Goal: Information Seeking & Learning: Learn about a topic

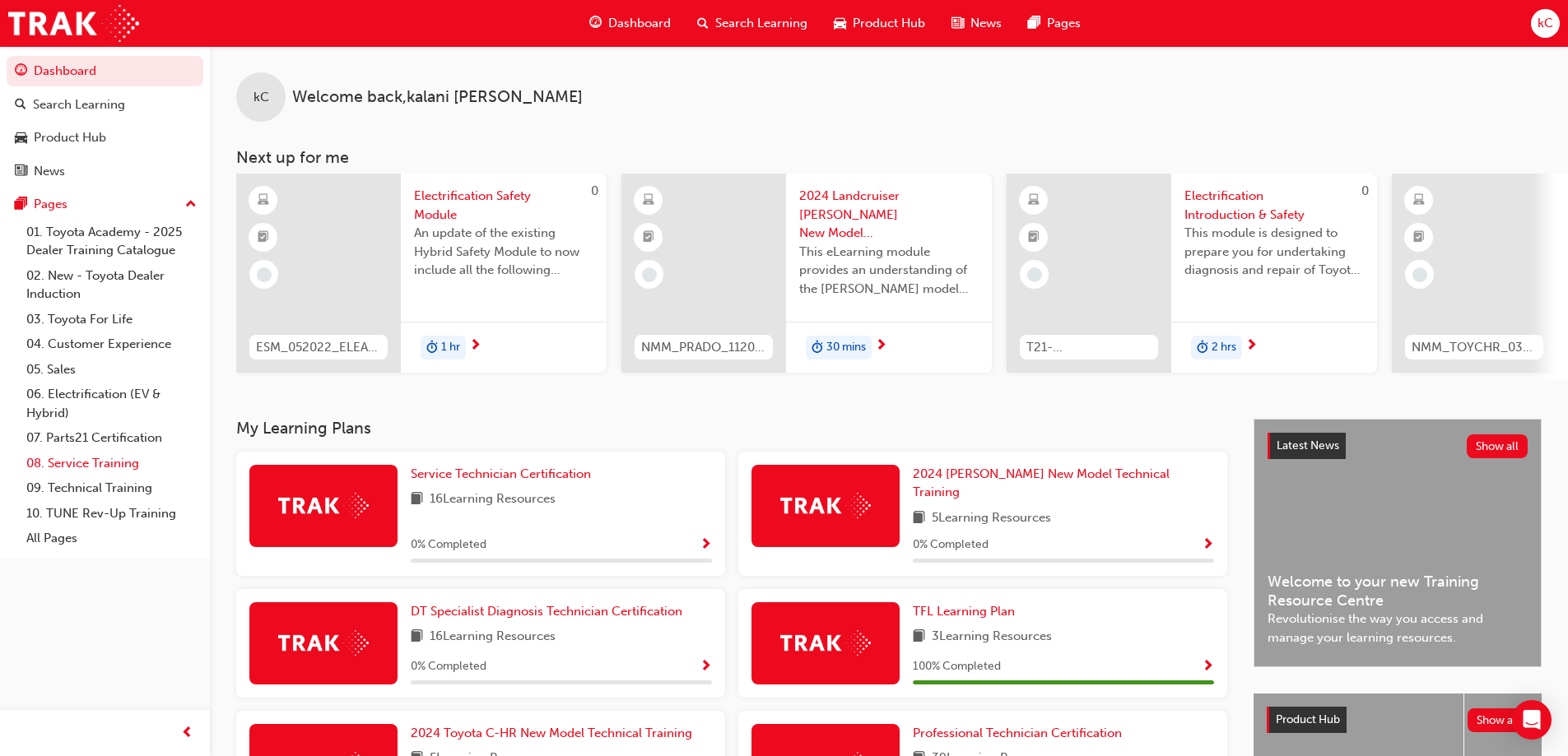
click at [101, 465] on link "08. Service Training" at bounding box center [112, 464] width 184 height 26
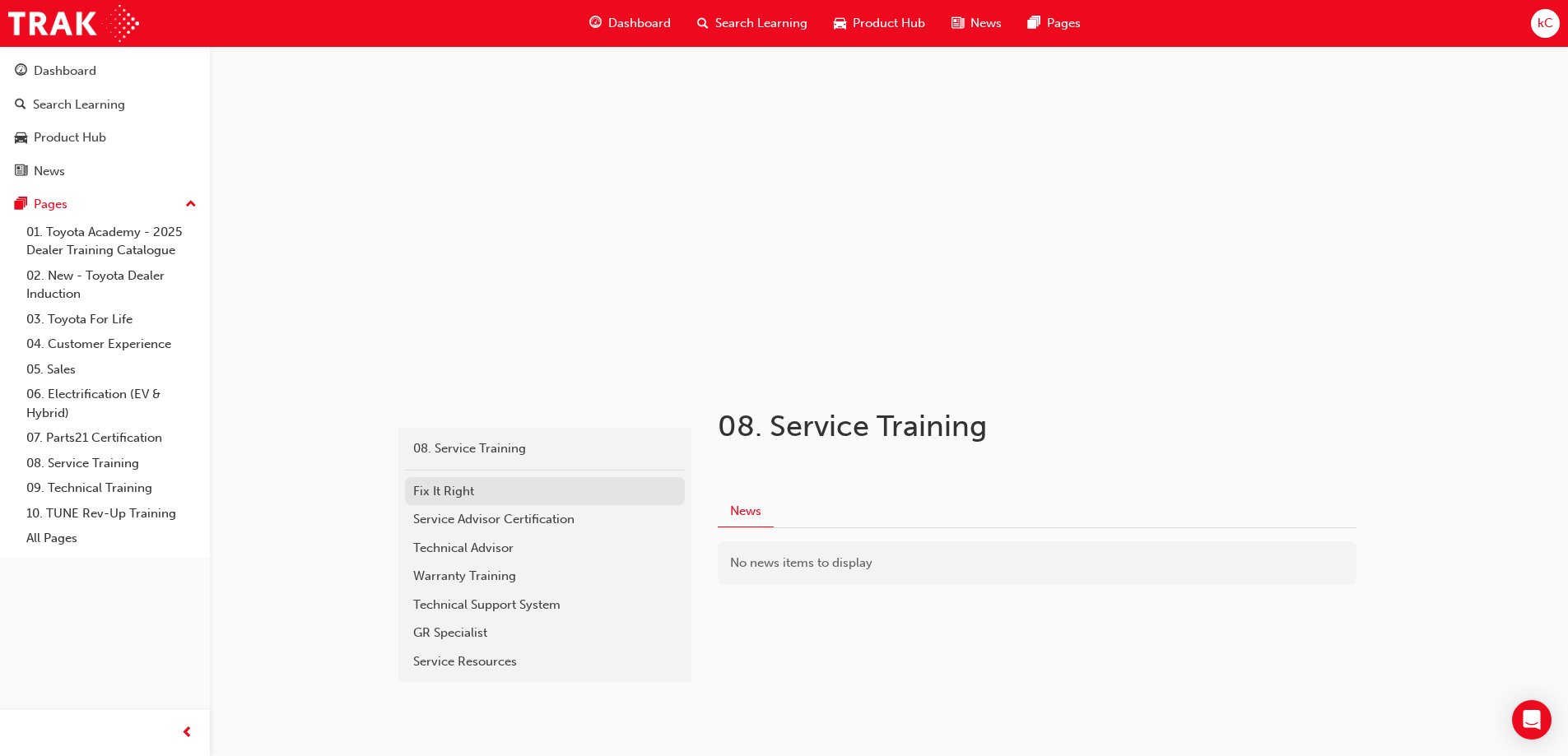
click at [531, 484] on div "Fix It Right" at bounding box center [544, 491] width 263 height 19
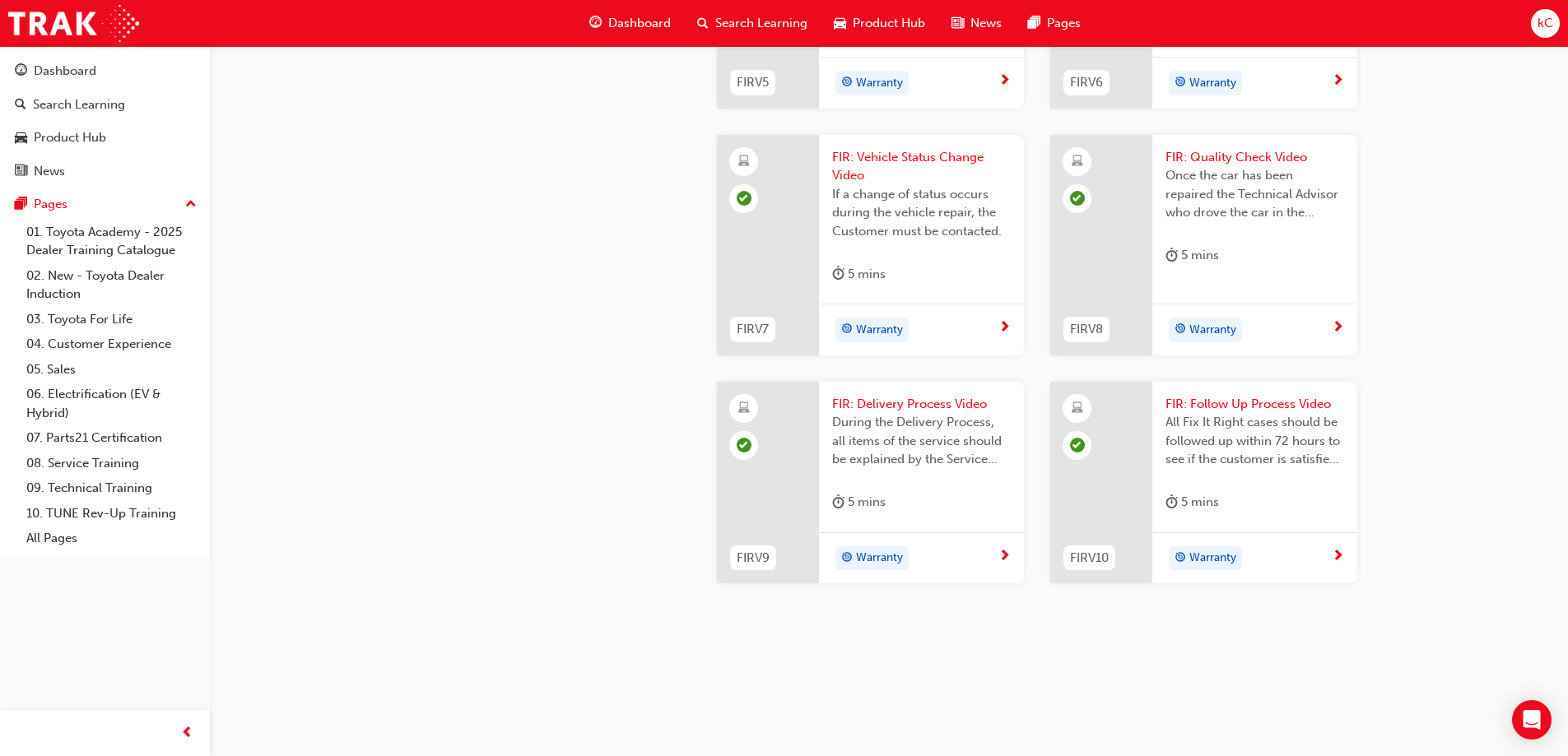
scroll to position [1725, 0]
click at [83, 471] on link "08. Service Training" at bounding box center [112, 464] width 184 height 26
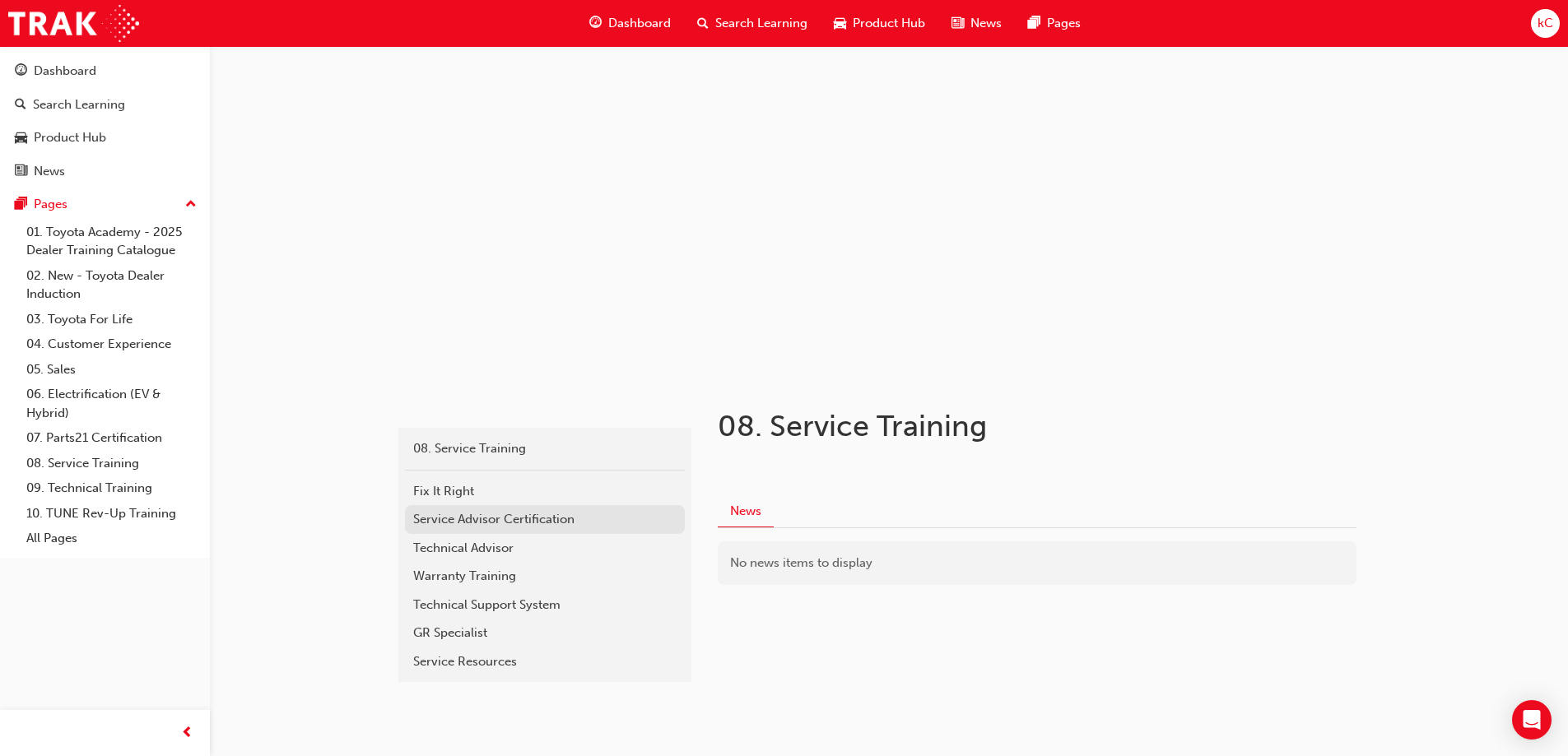
click at [547, 516] on div "Service Advisor Certification" at bounding box center [544, 520] width 263 height 19
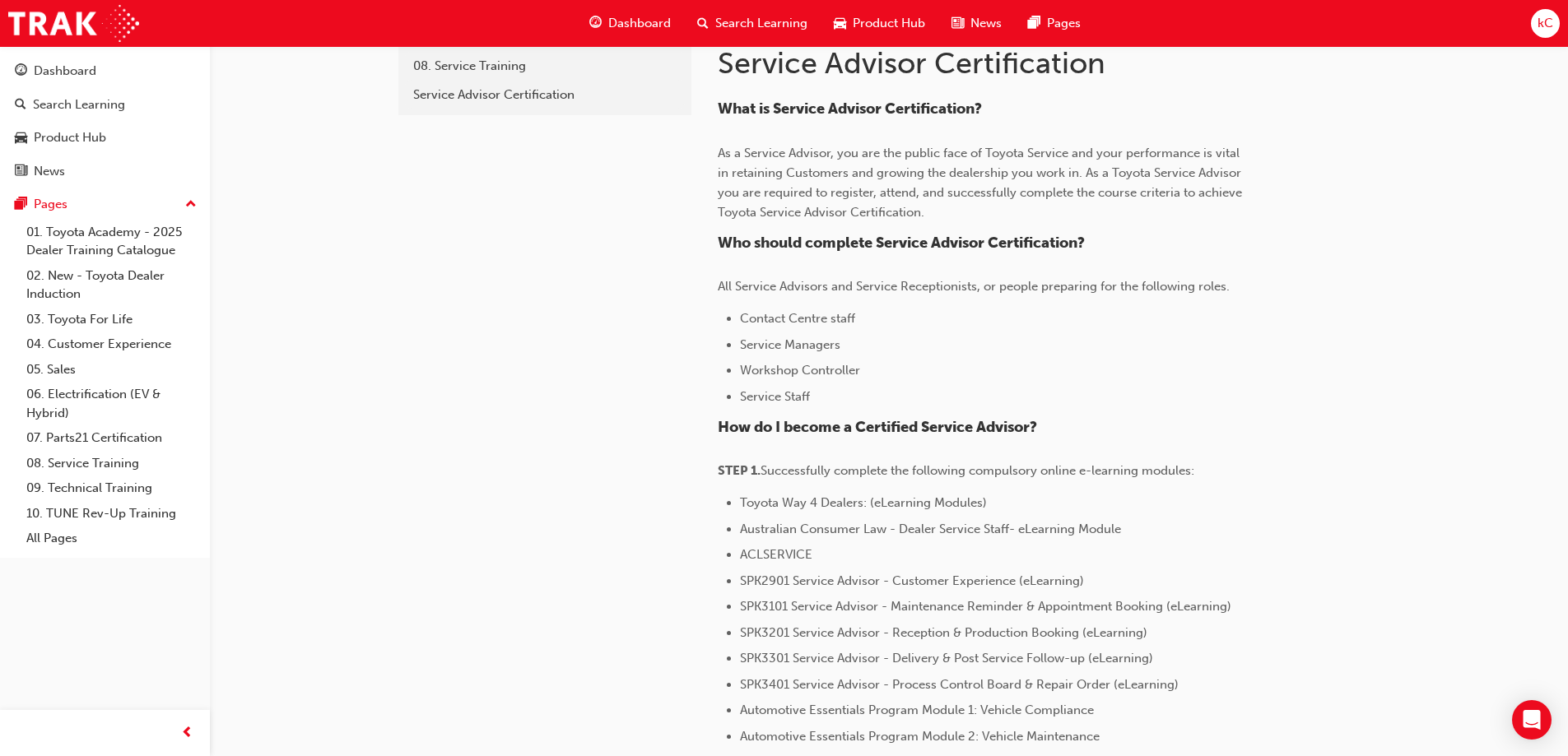
scroll to position [411, 0]
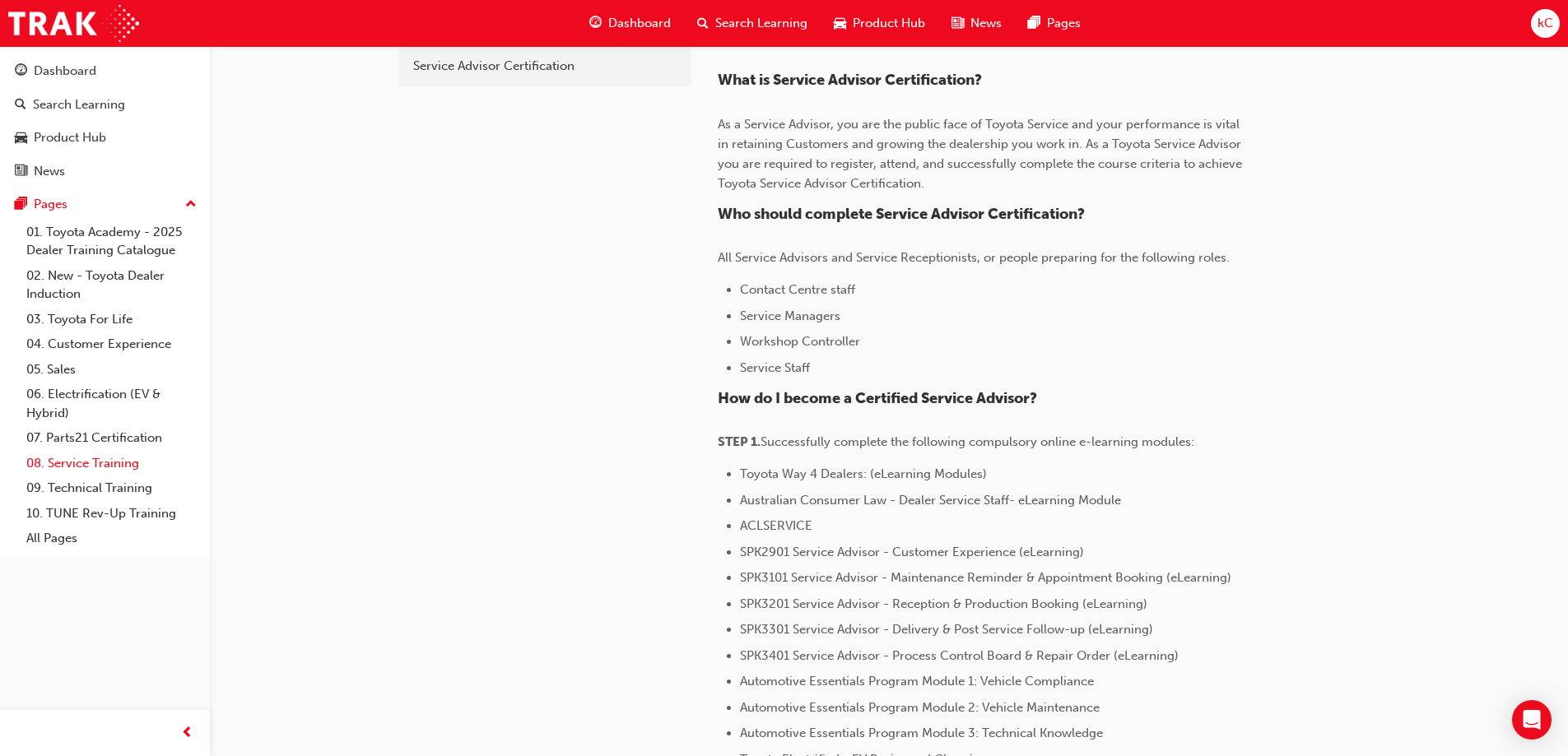
click at [108, 453] on link "08. Service Training" at bounding box center [112, 464] width 184 height 26
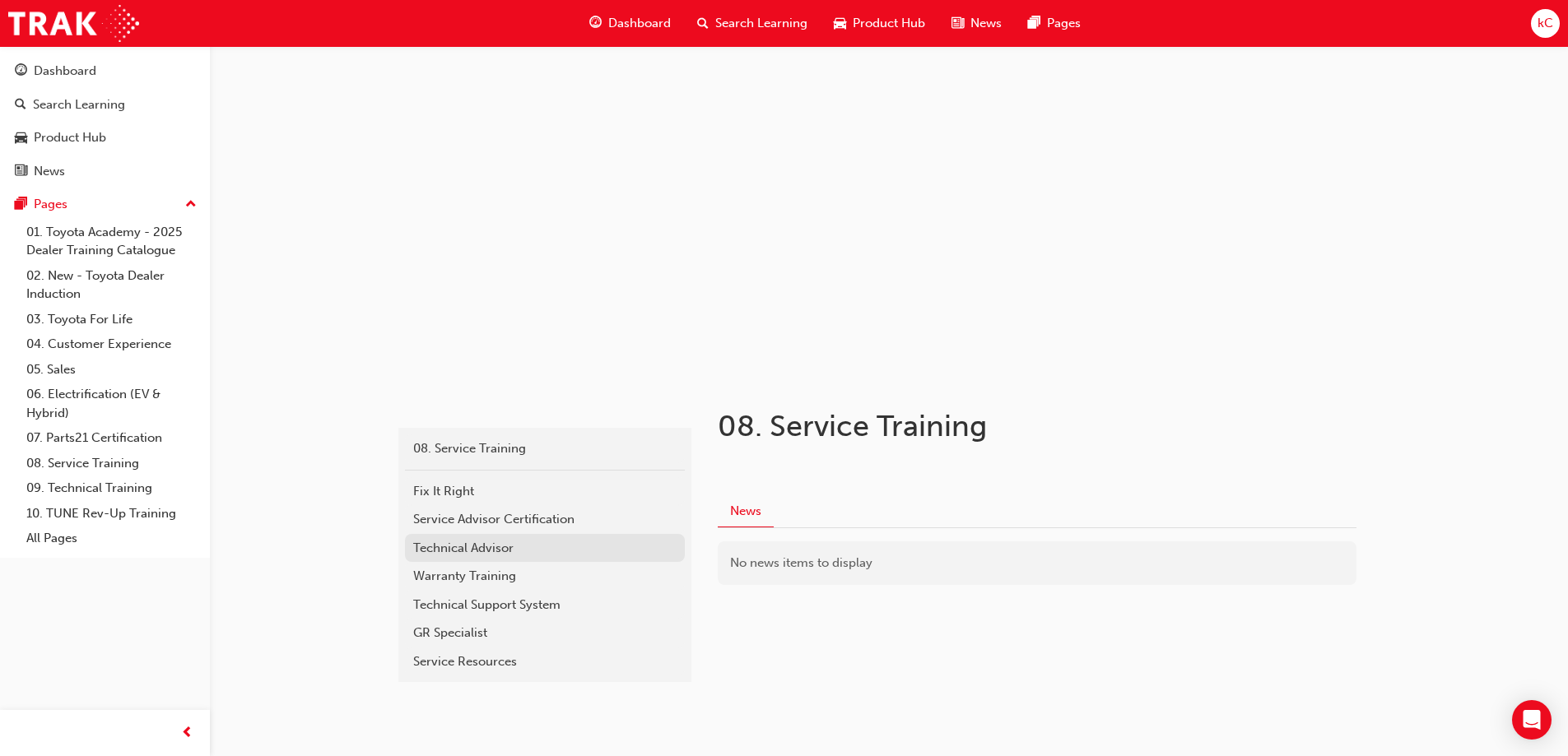
click at [464, 541] on div "Technical Advisor" at bounding box center [544, 549] width 263 height 19
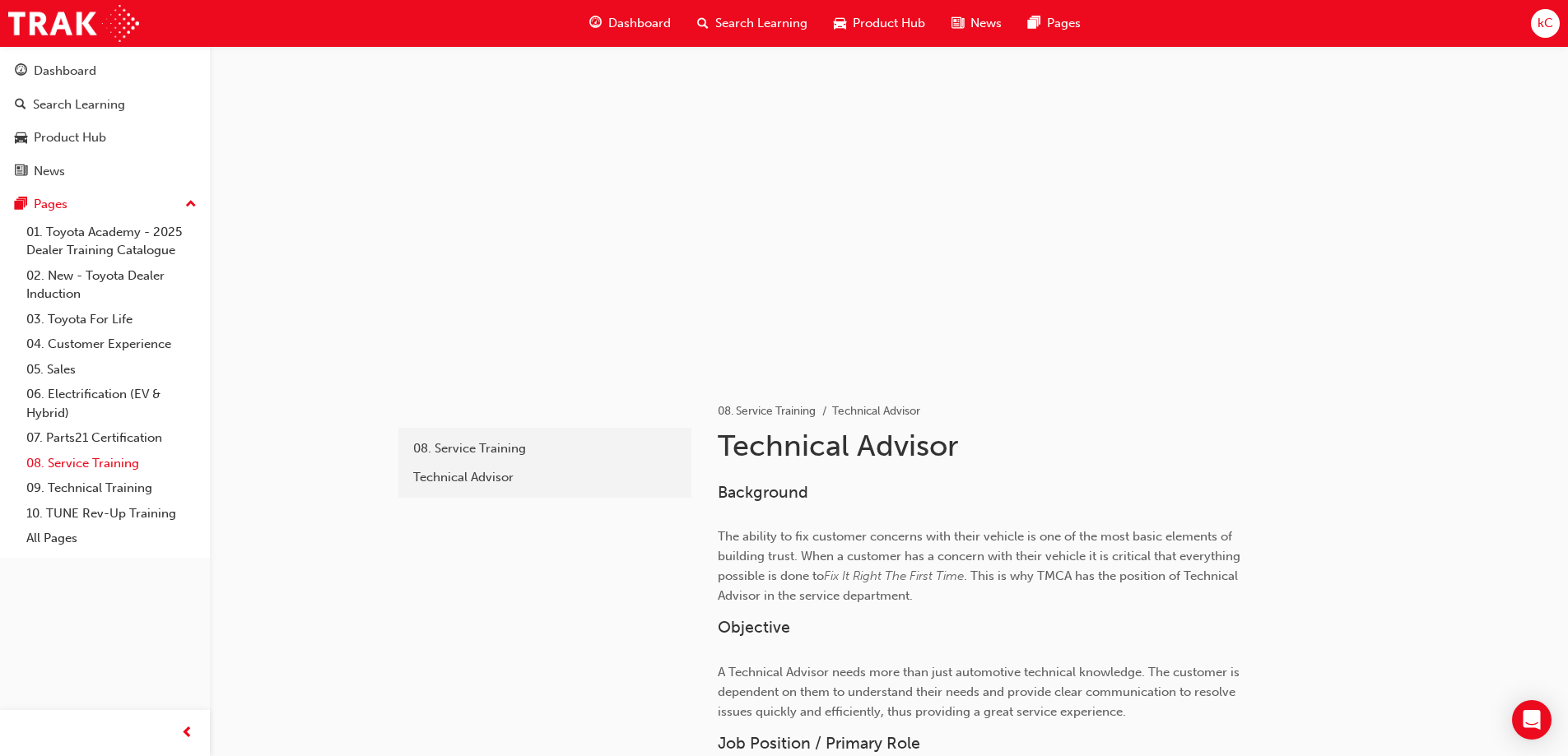
click at [31, 457] on link "08. Service Training" at bounding box center [112, 464] width 184 height 26
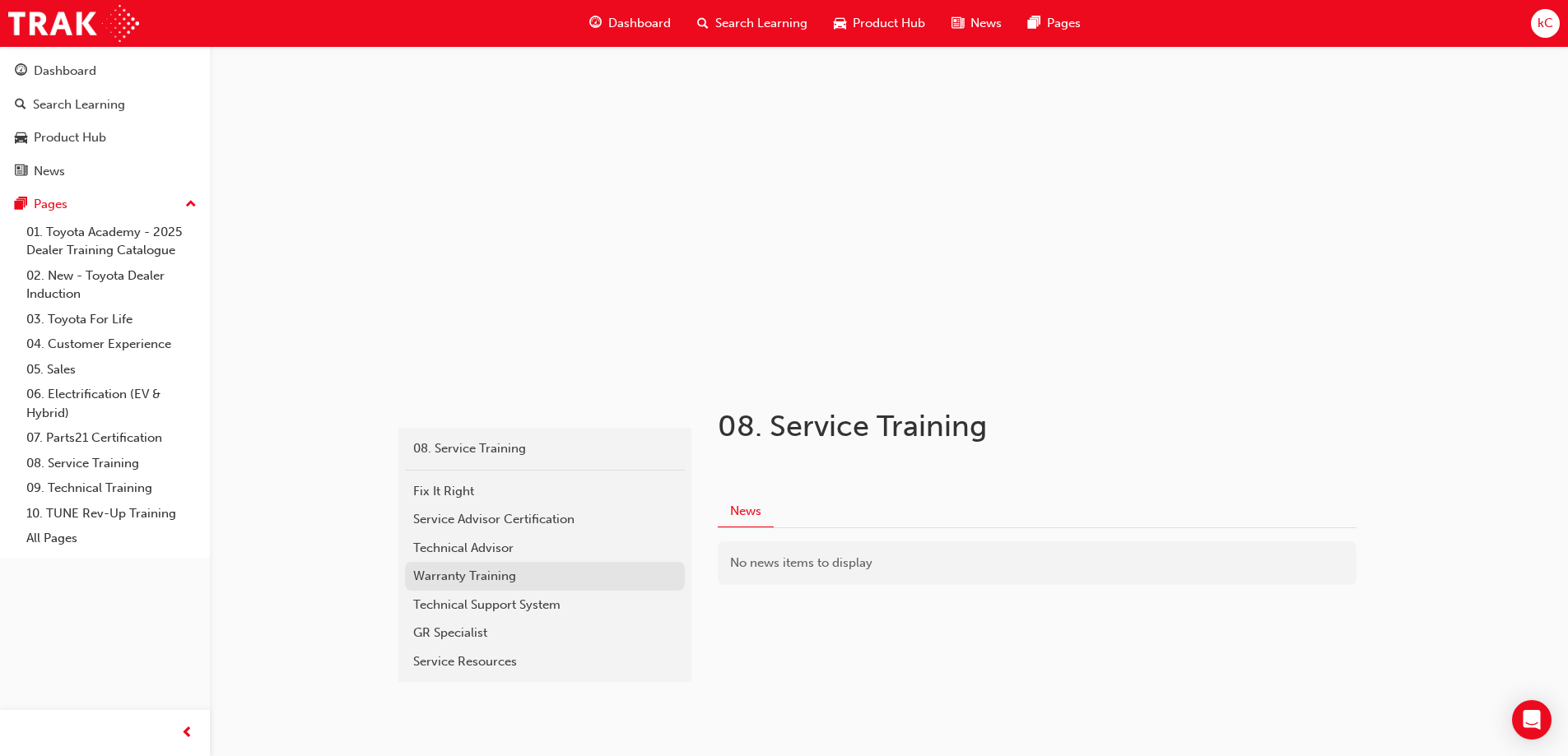
click at [444, 565] on link "Warranty Training" at bounding box center [545, 576] width 280 height 29
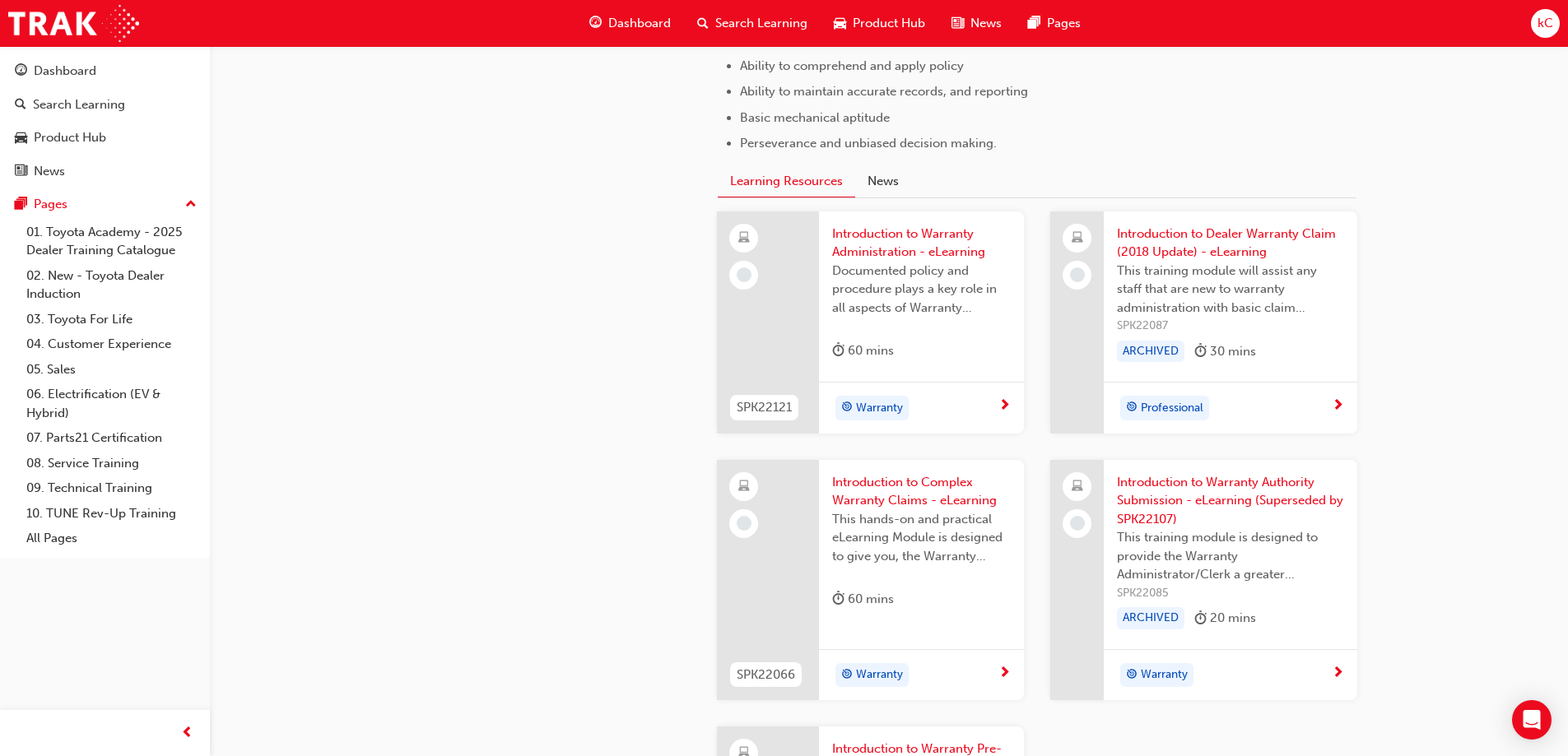
scroll to position [1004, 0]
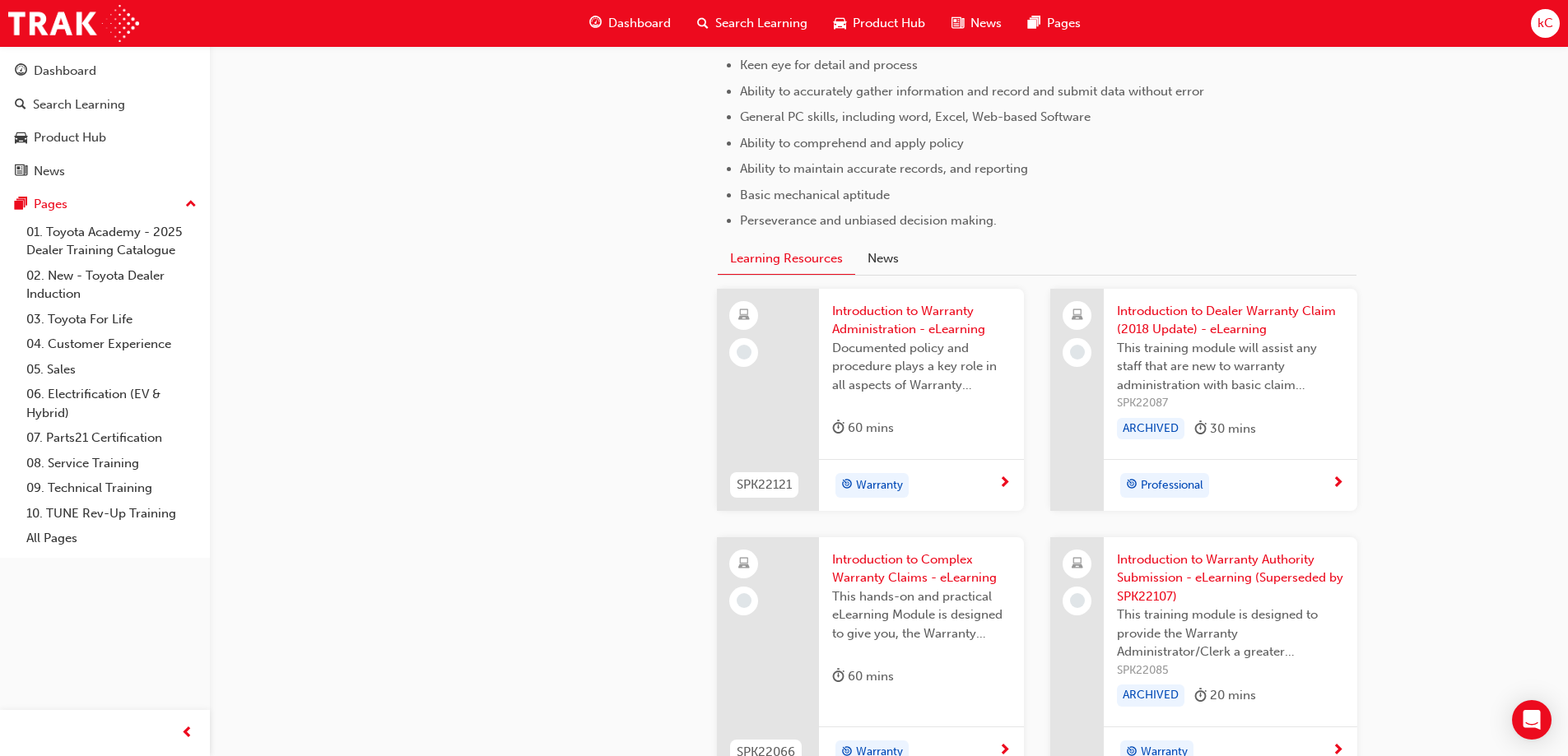
click at [1006, 476] on span "next-icon" at bounding box center [1004, 483] width 12 height 14
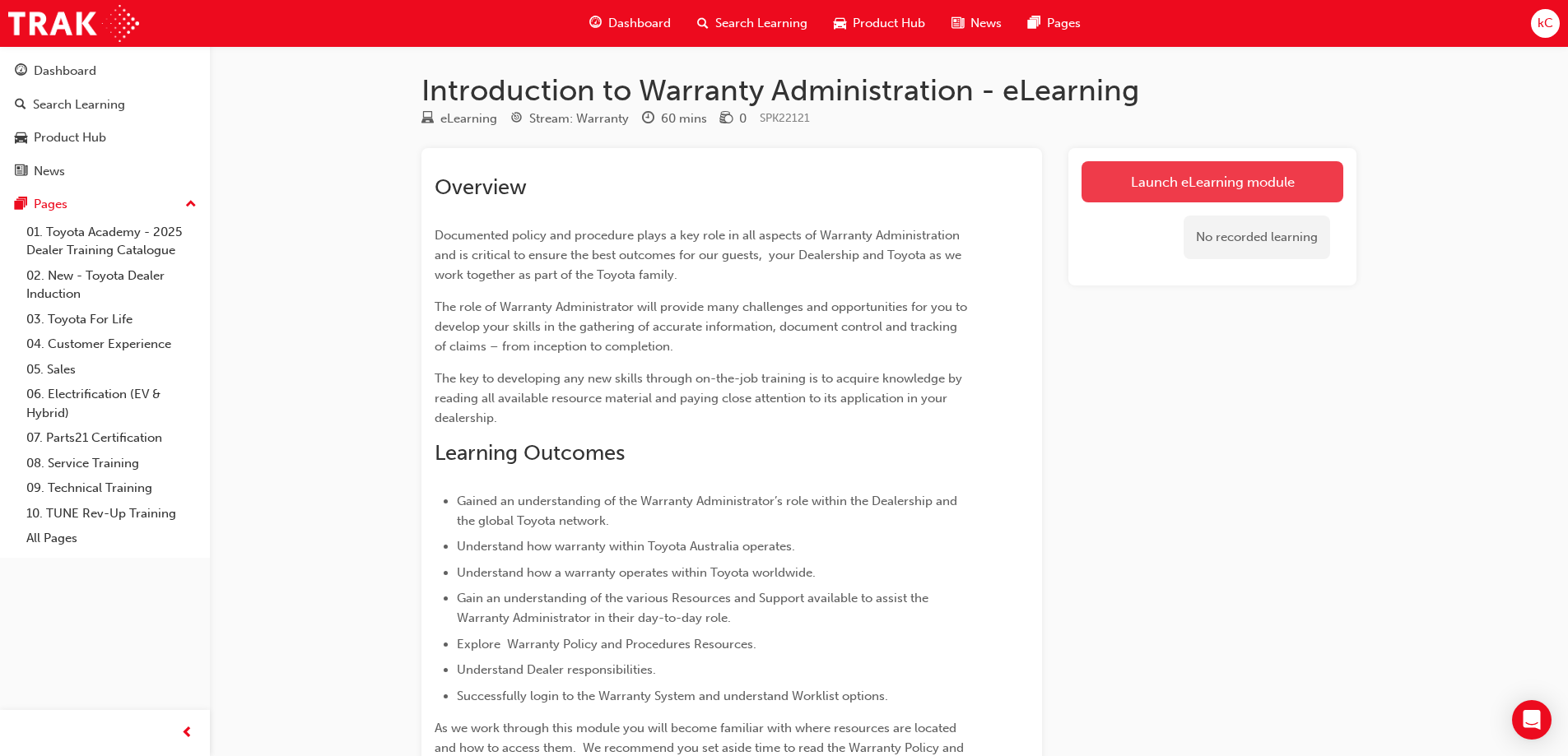
click at [1199, 182] on link "Launch eLearning module" at bounding box center [1212, 182] width 262 height 41
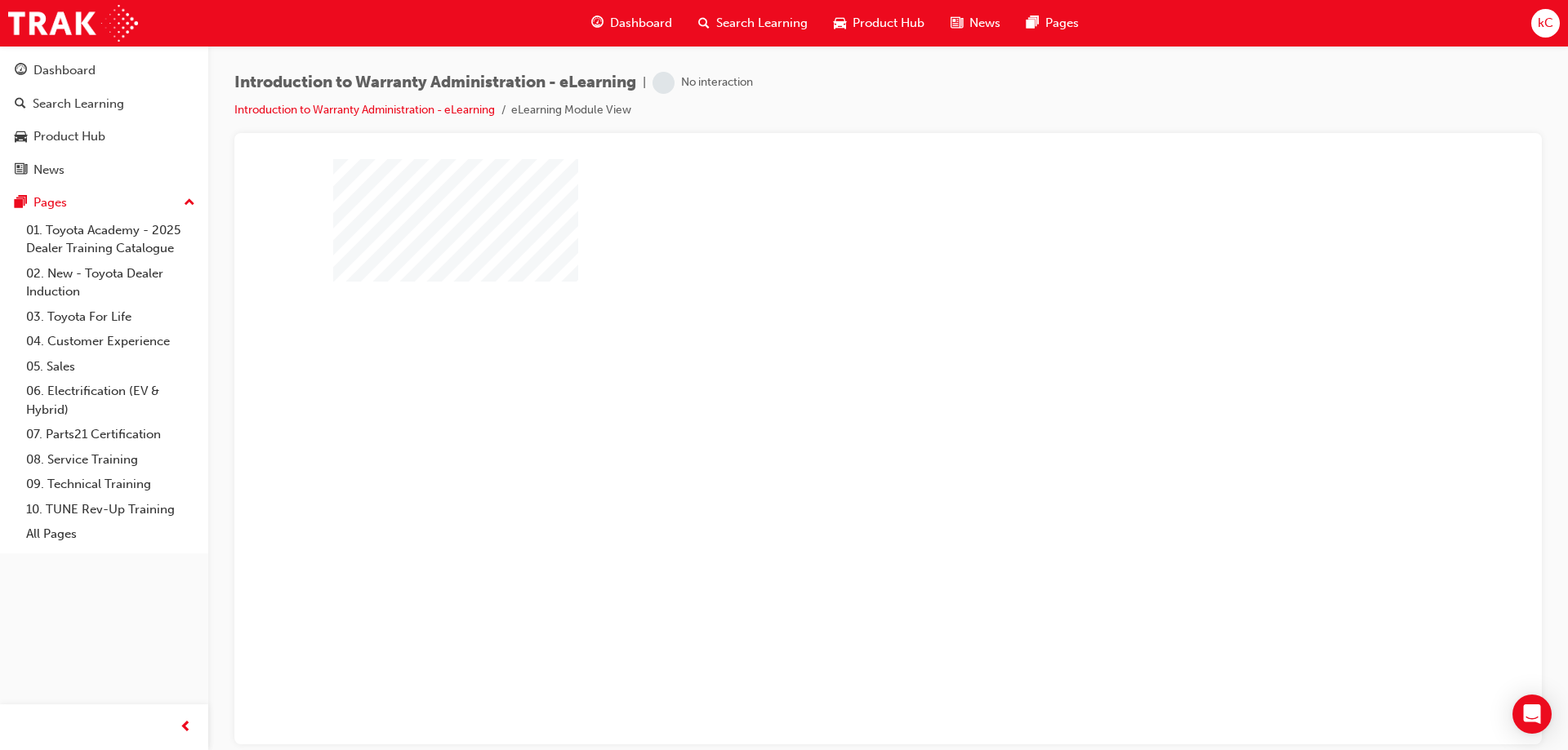
click at [841, 404] on div "play" at bounding box center [841, 404] width 0 height 0
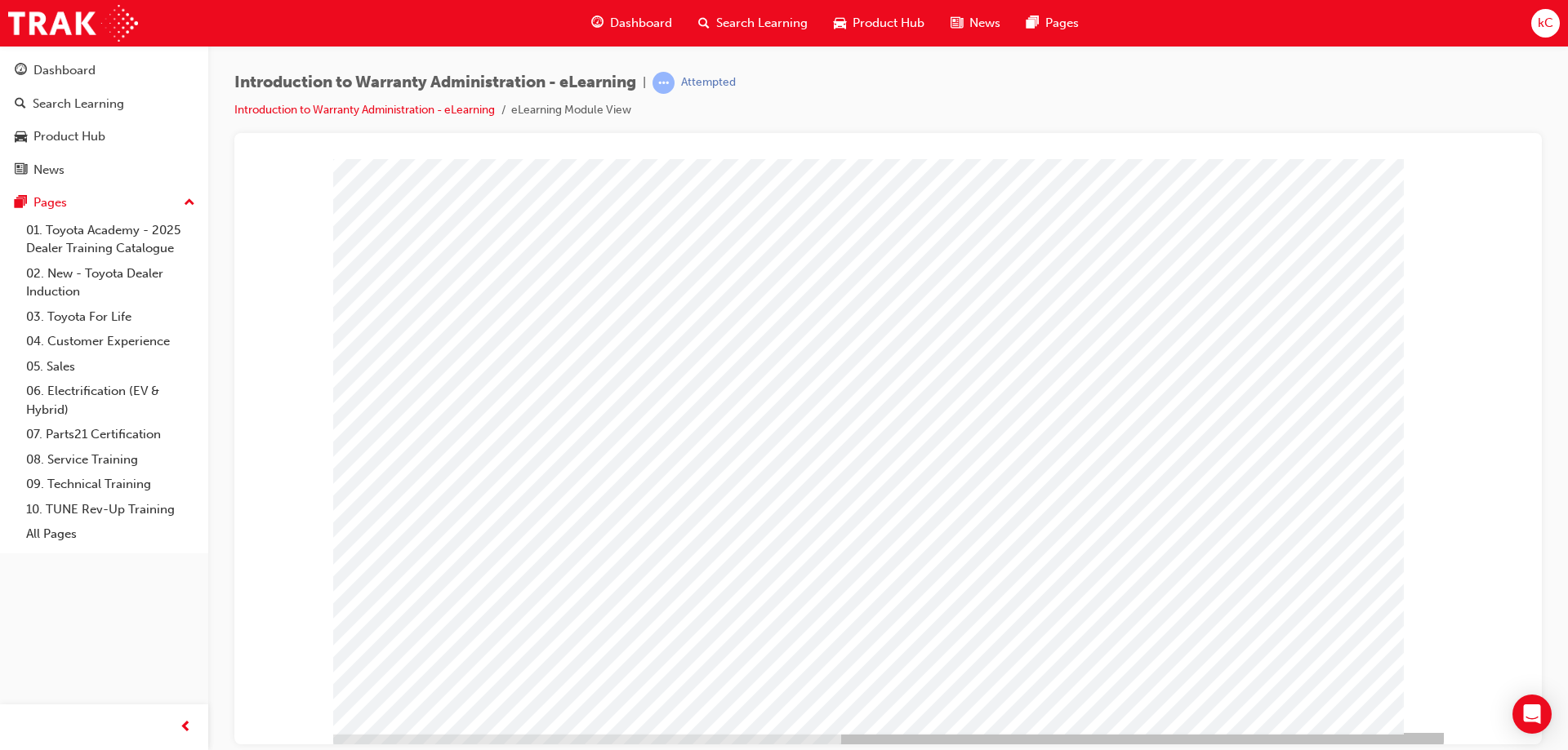
scroll to position [27, 0]
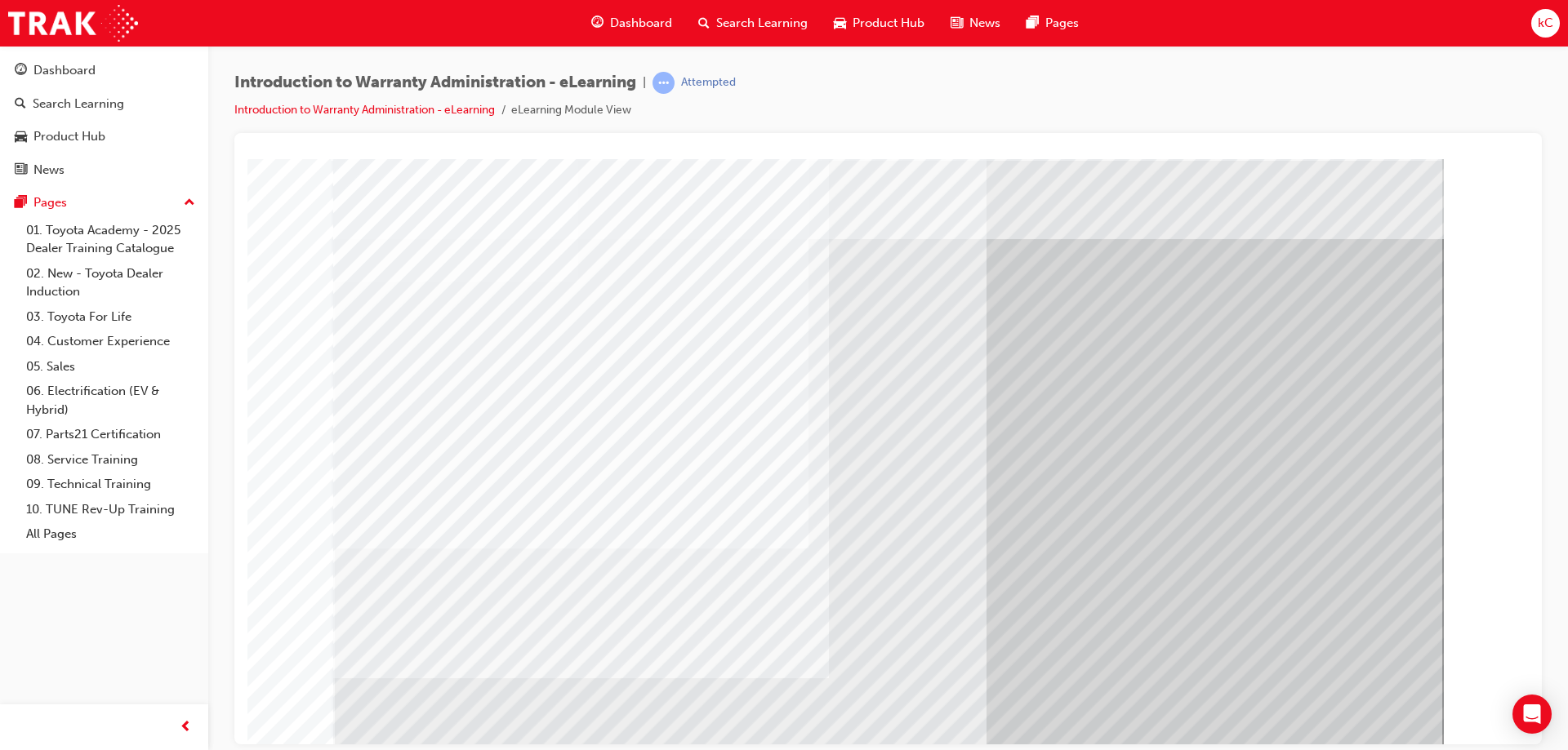
drag, startPoint x: 479, startPoint y: 649, endPoint x: 471, endPoint y: 657, distance: 11.3
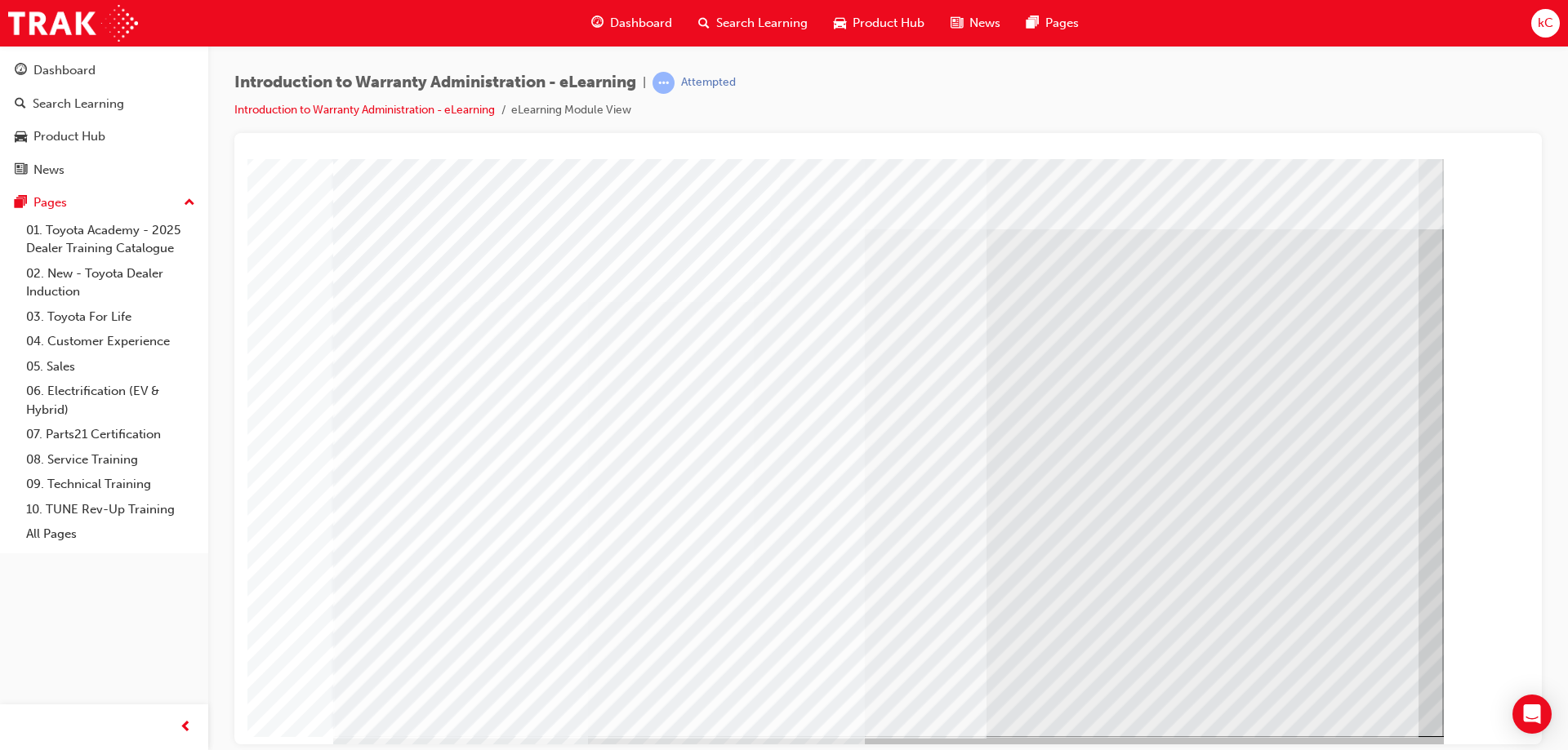
scroll to position [27, 0]
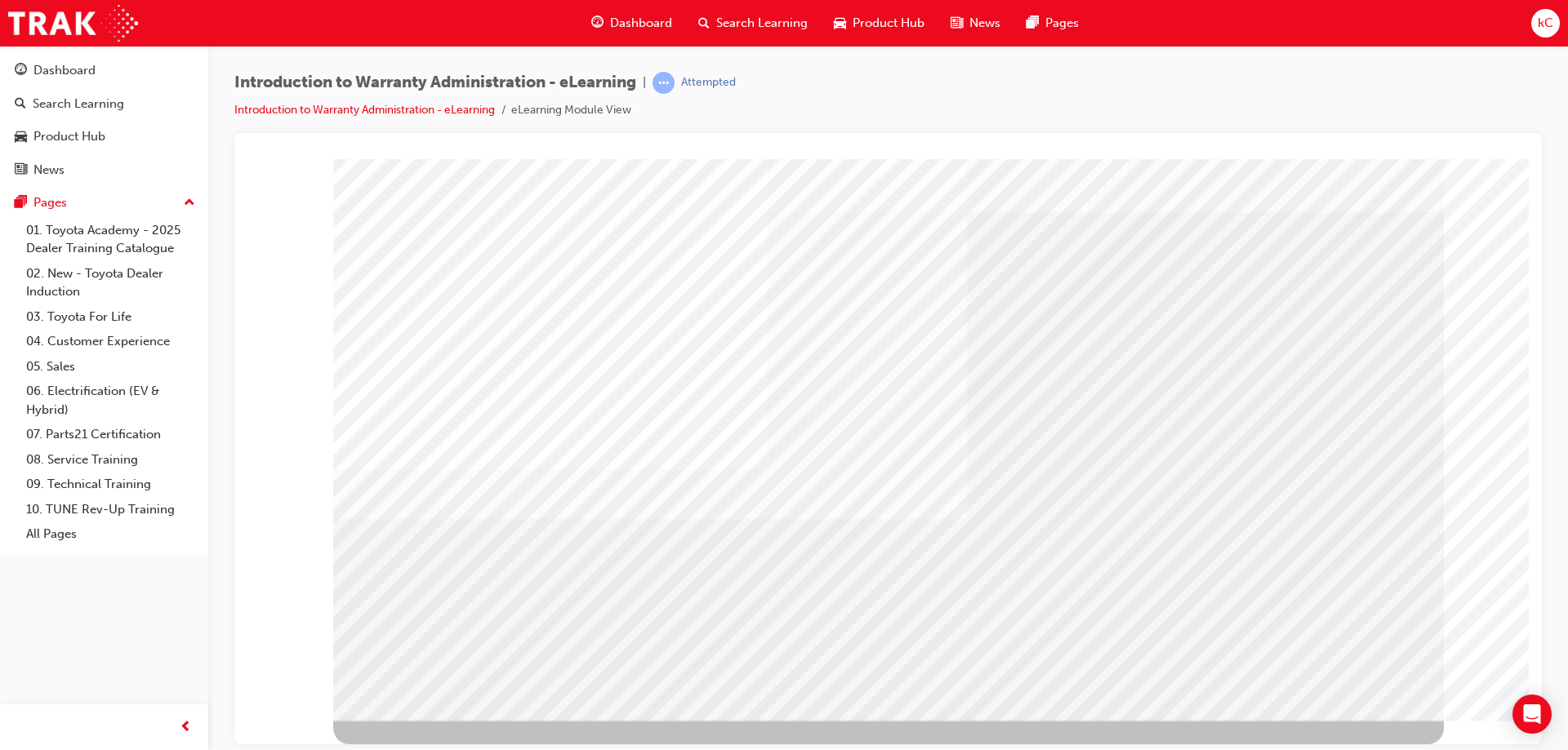
scroll to position [0, 0]
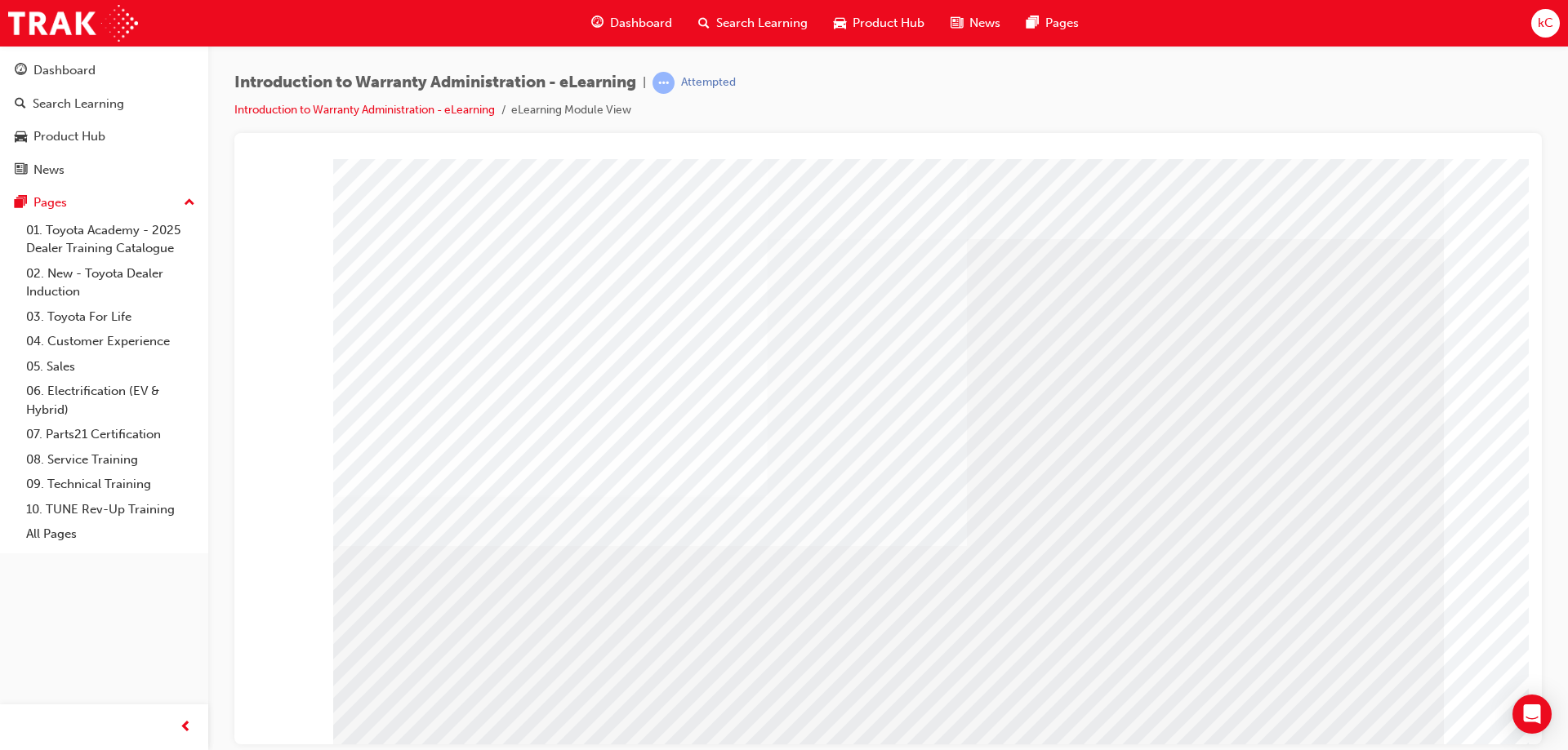
drag, startPoint x: 550, startPoint y: 374, endPoint x: 602, endPoint y: 378, distance: 52.2
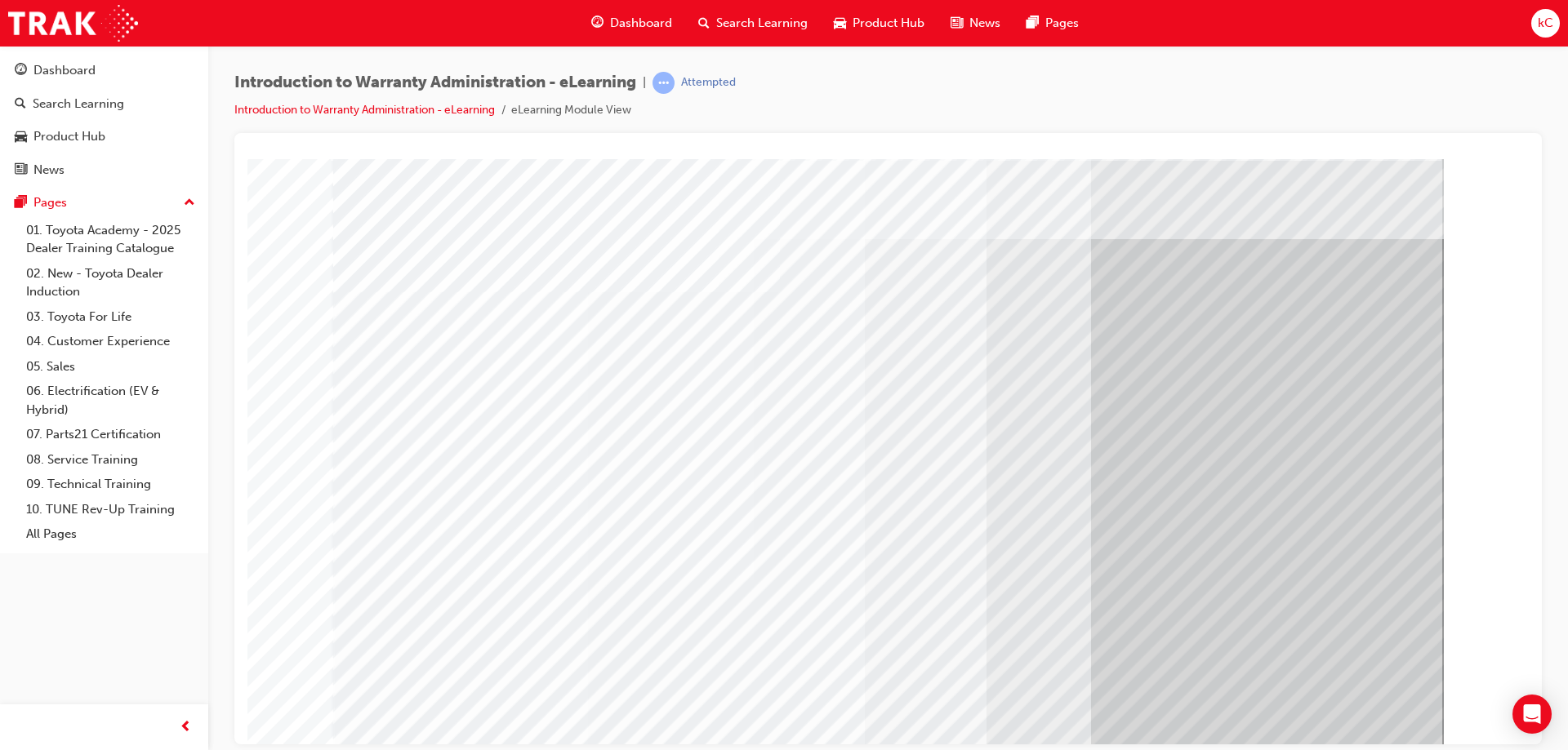
drag, startPoint x: 1342, startPoint y: 690, endPoint x: 1334, endPoint y: 713, distance: 24.4
click at [1337, 704] on div at bounding box center [888, 452] width 1111 height 588
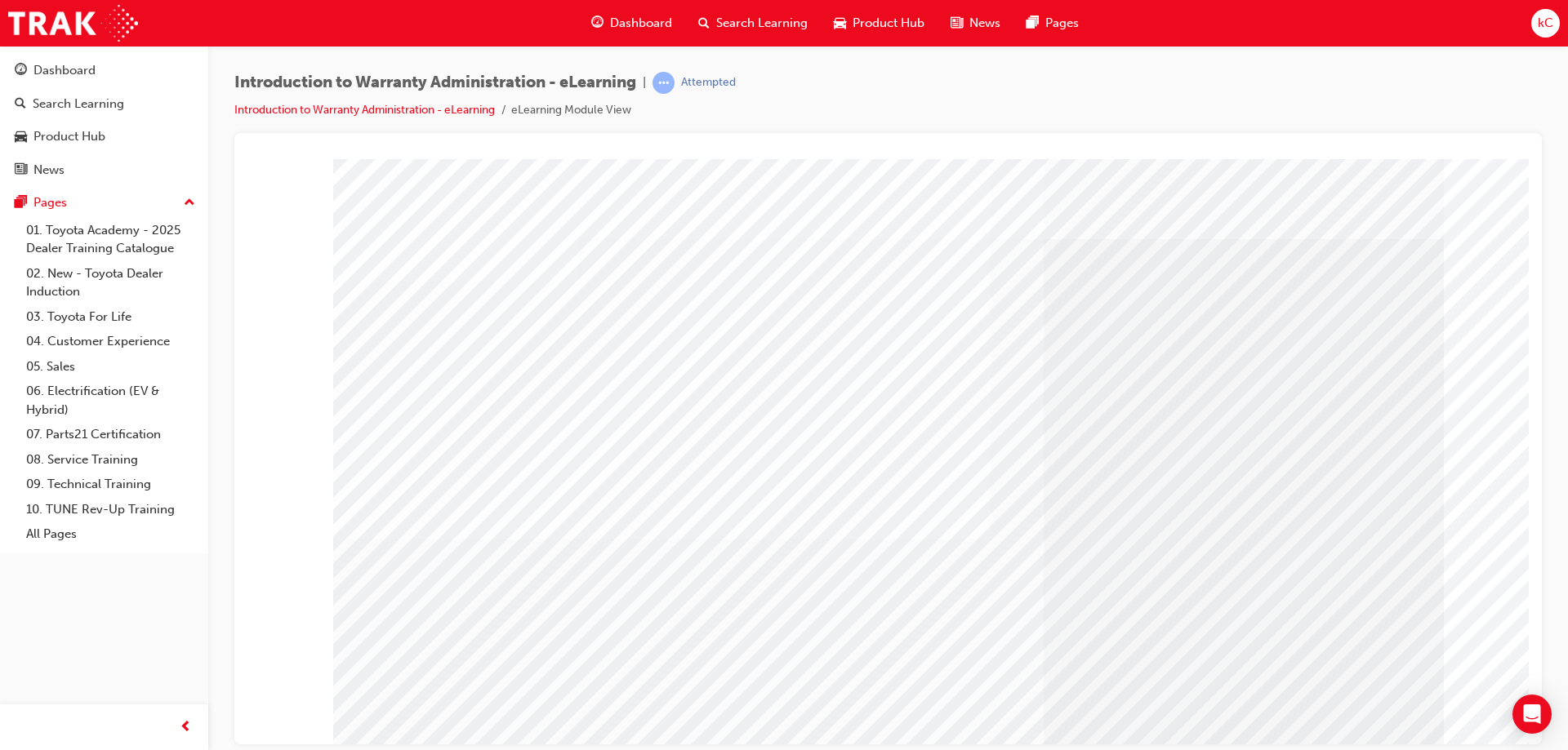
drag, startPoint x: 1328, startPoint y: 227, endPoint x: 1319, endPoint y: 227, distance: 9.0
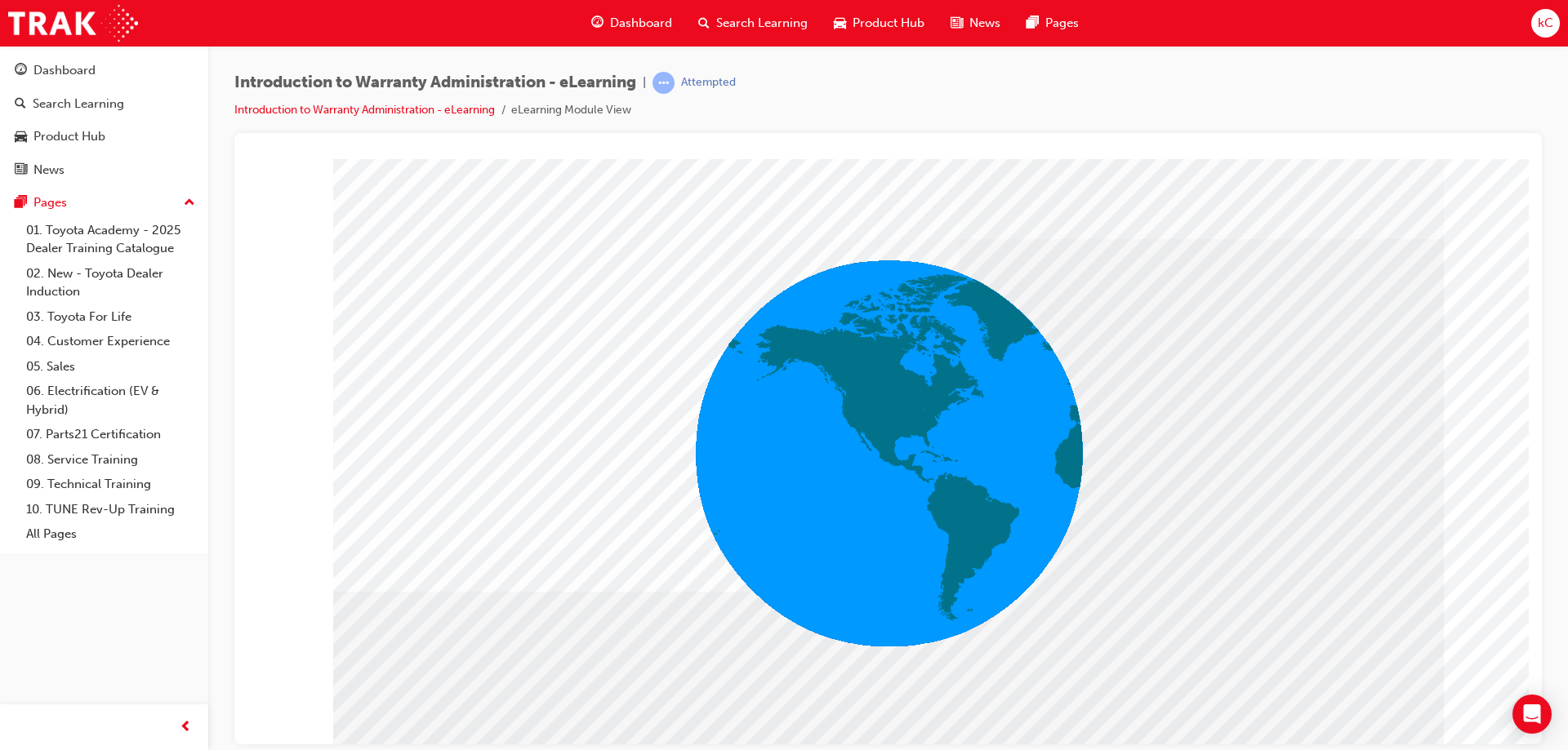
drag, startPoint x: 850, startPoint y: 502, endPoint x: 767, endPoint y: 535, distance: 89.3
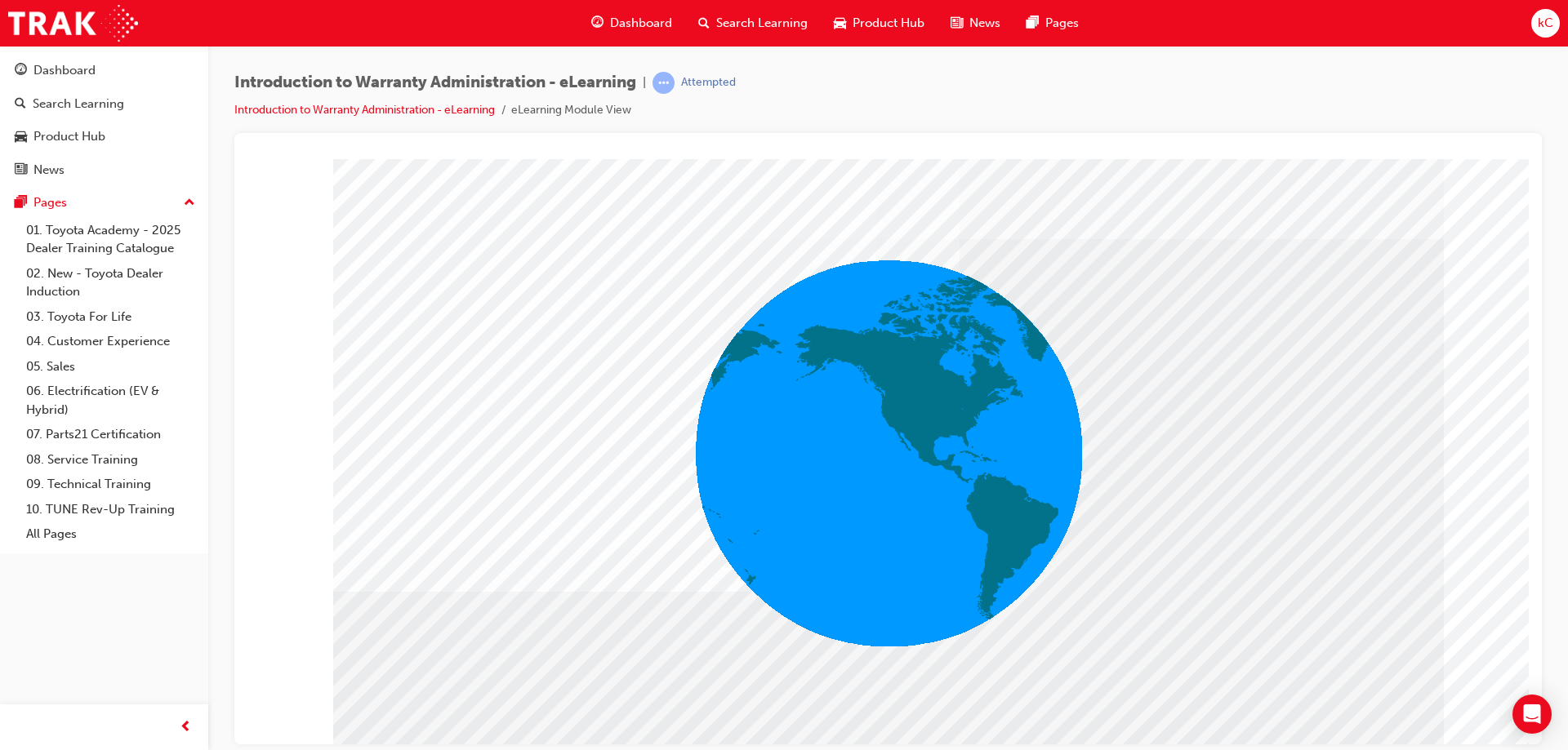
click at [817, 514] on div "colour" at bounding box center [888, 452] width 1111 height 588
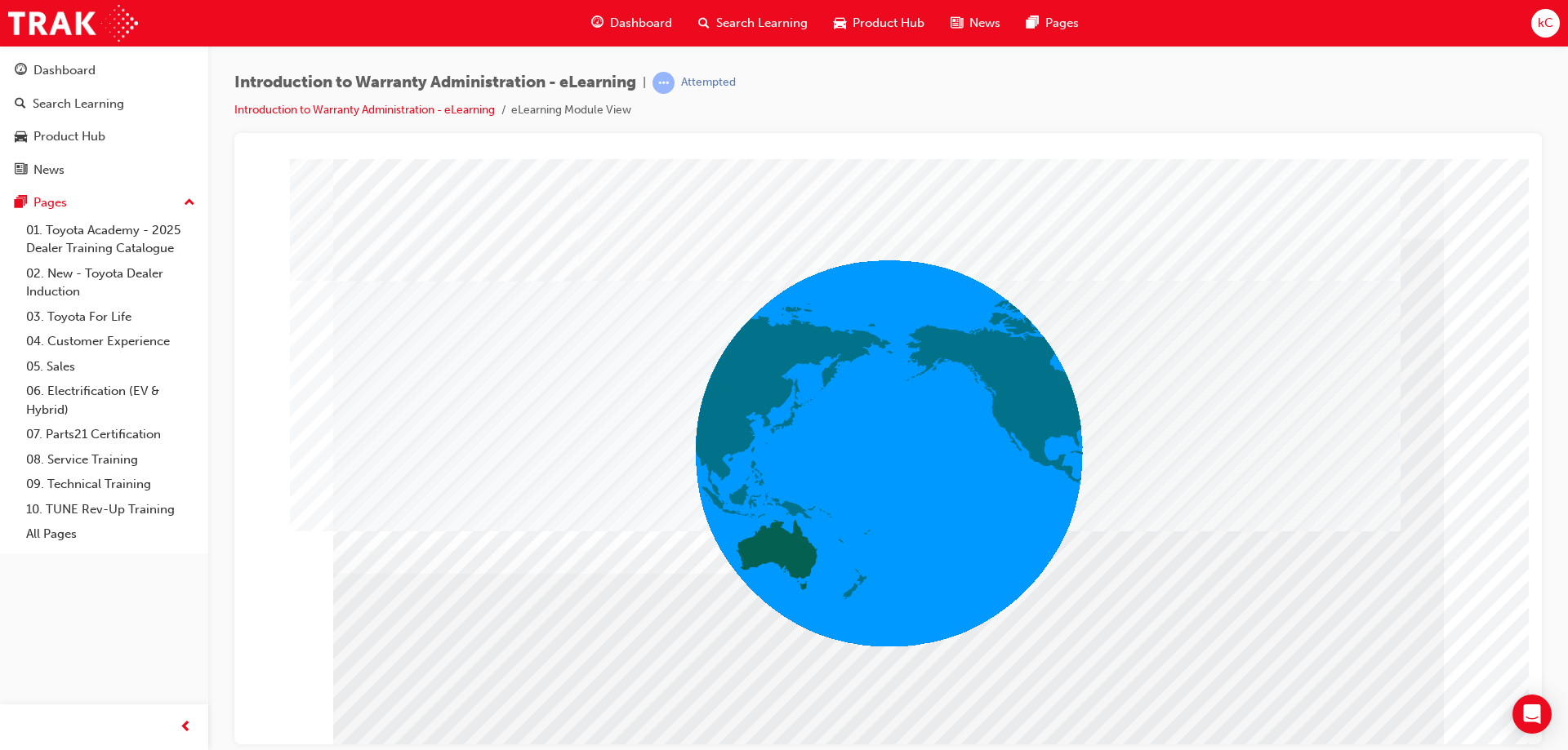
drag, startPoint x: 807, startPoint y: 215, endPoint x: 778, endPoint y: 186, distance: 41.0
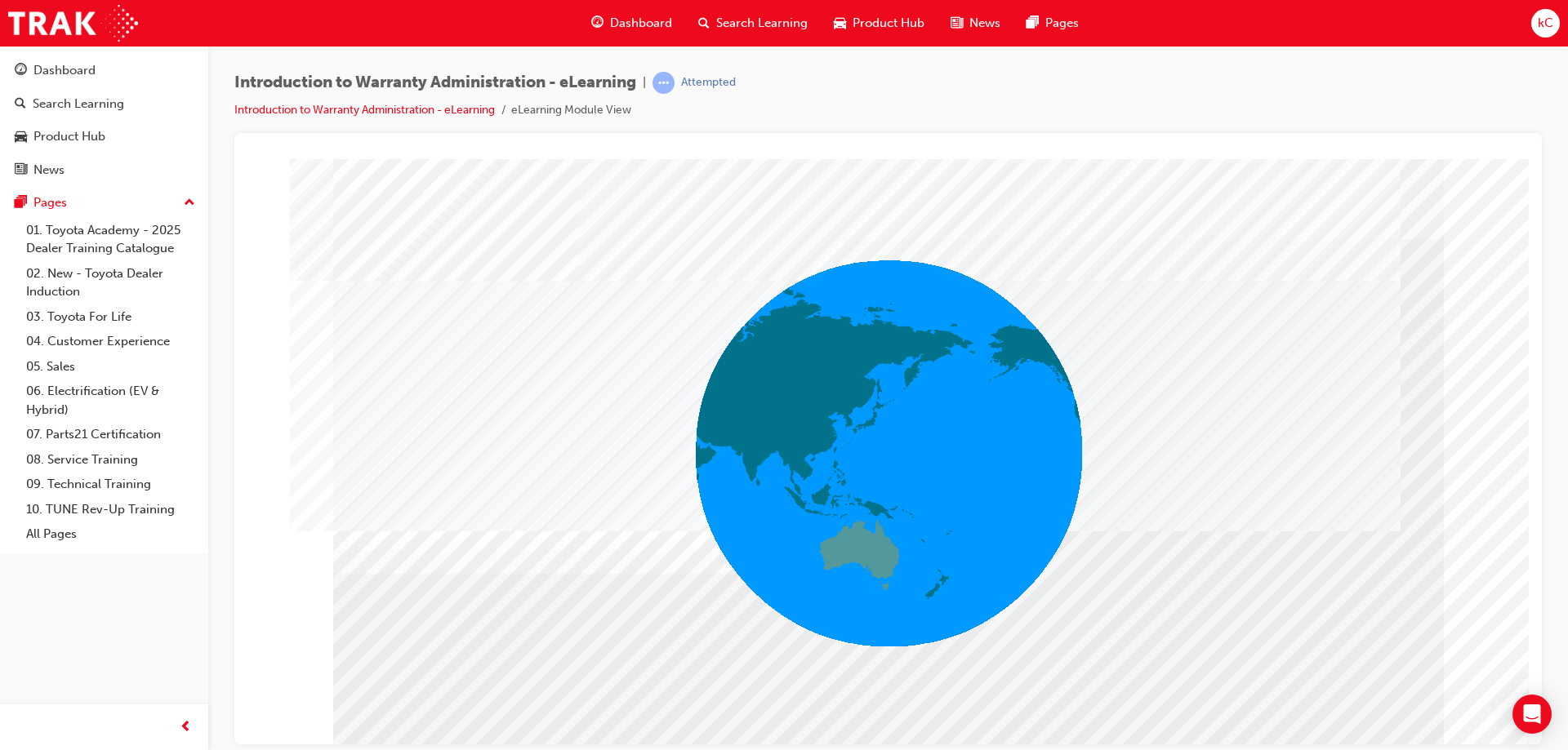
click at [779, 187] on div "colour" at bounding box center [888, 452] width 1111 height 588
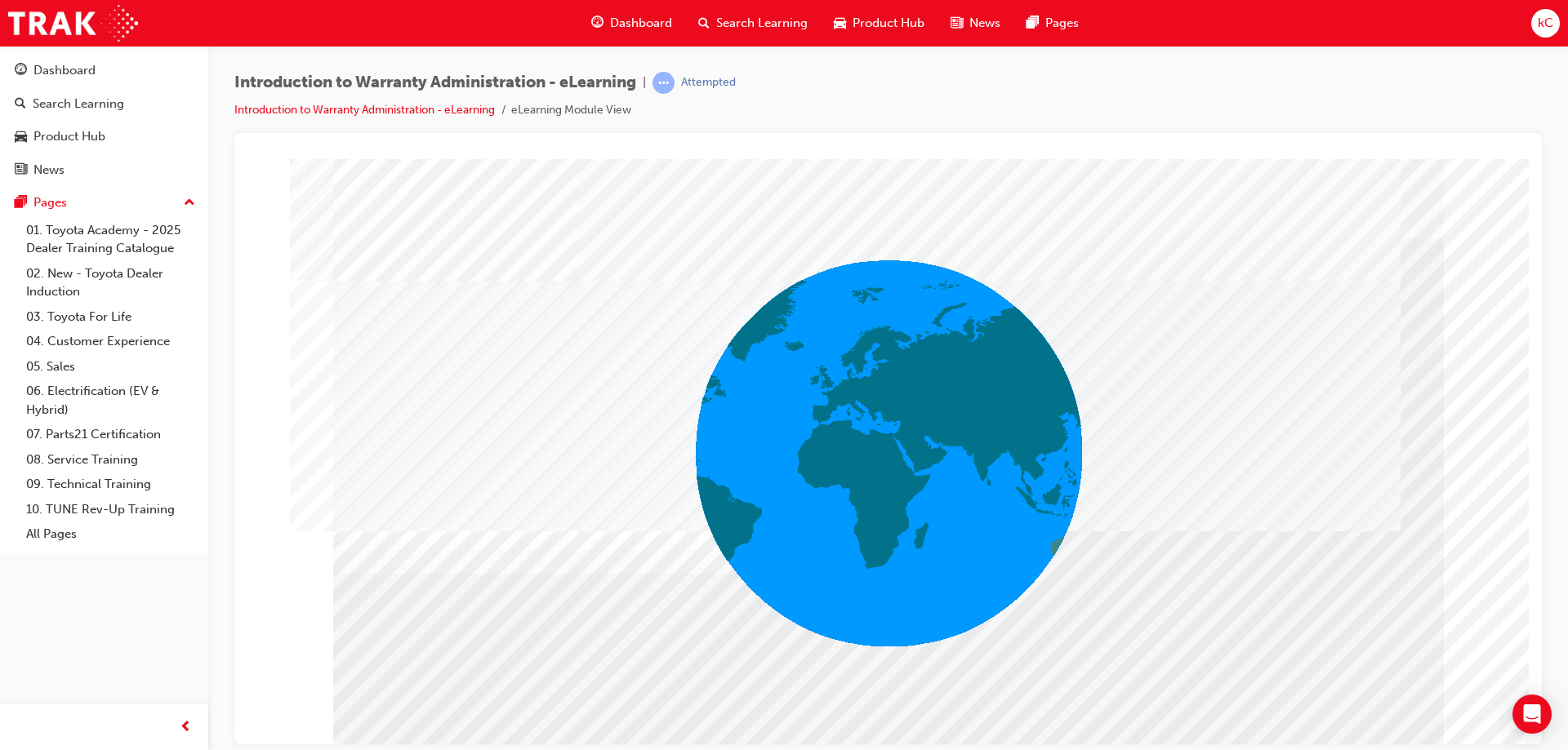
click at [1553, 22] on span "kC" at bounding box center [1545, 24] width 15 height 19
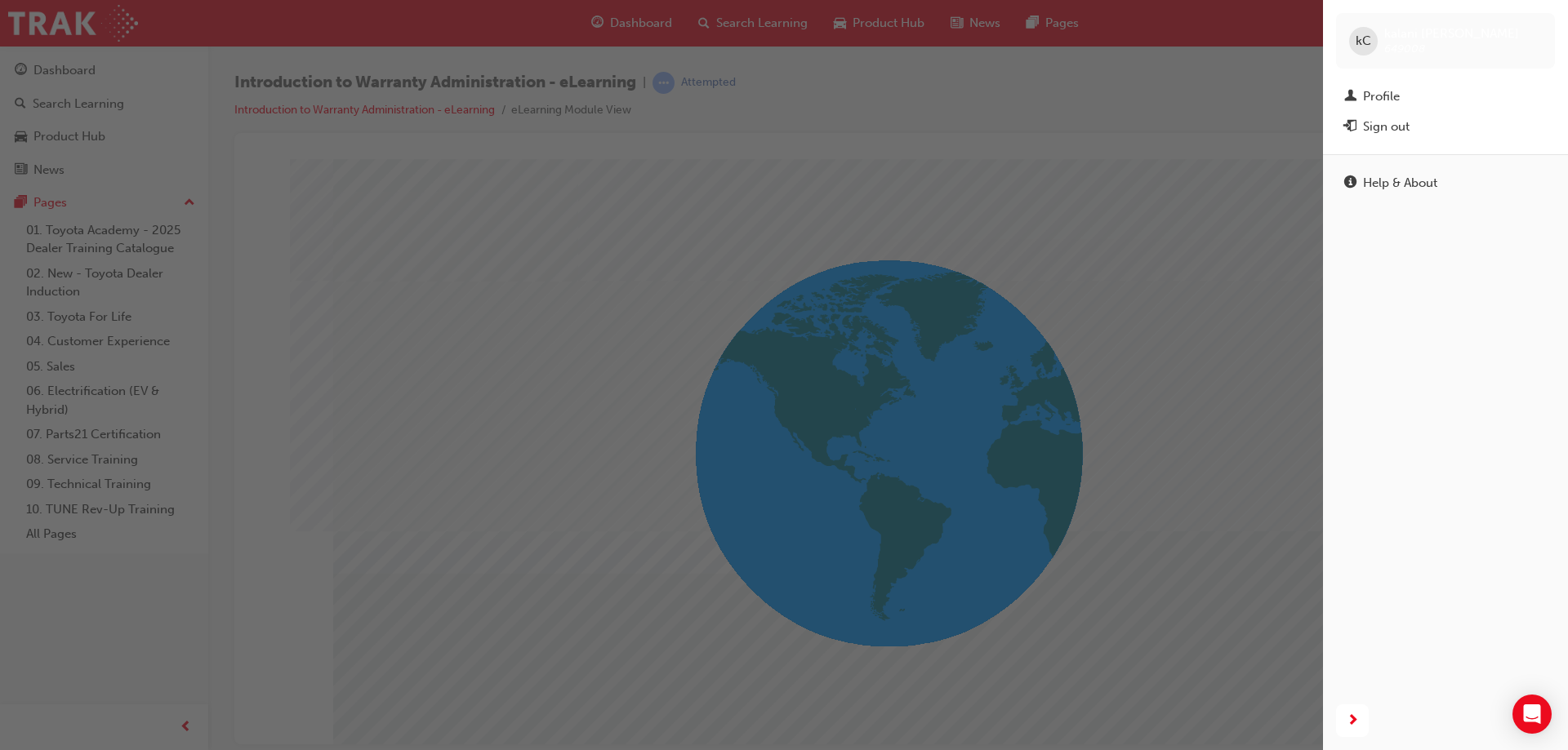
click at [1243, 159] on div "button" at bounding box center [661, 375] width 1323 height 750
